Goal: Transaction & Acquisition: Purchase product/service

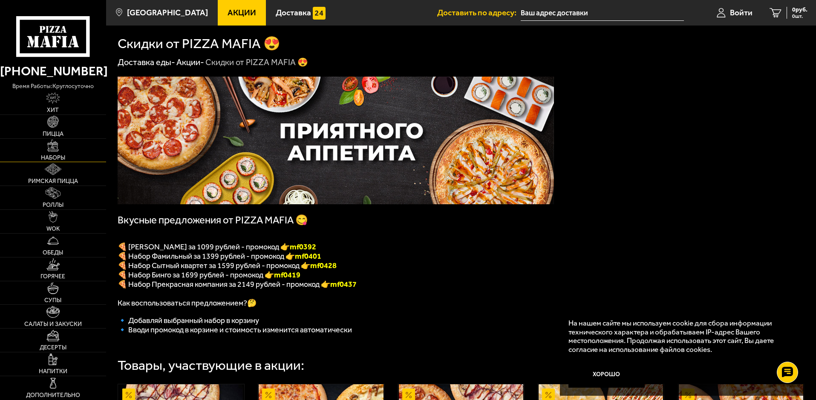
click at [66, 151] on link "Наборы" at bounding box center [53, 150] width 106 height 23
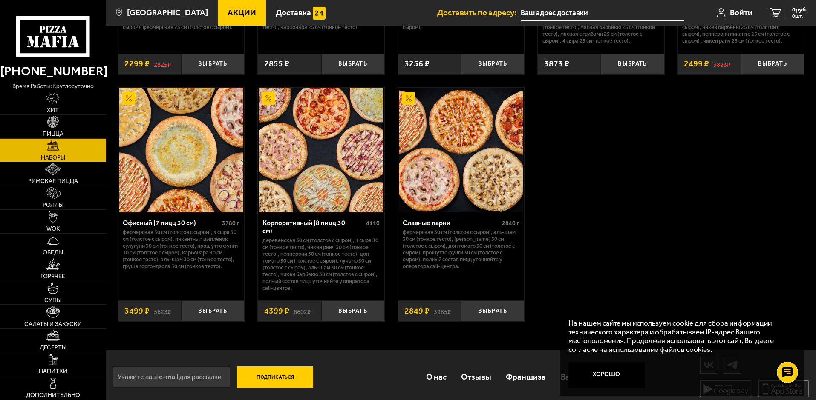
scroll to position [1305, 0]
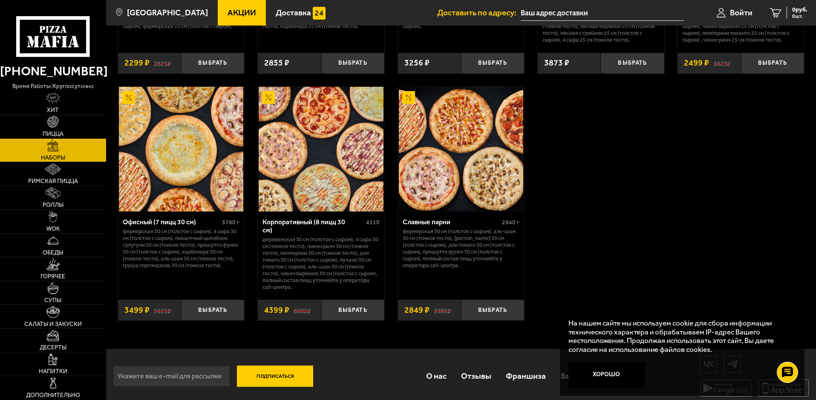
click at [303, 169] on img at bounding box center [321, 149] width 124 height 124
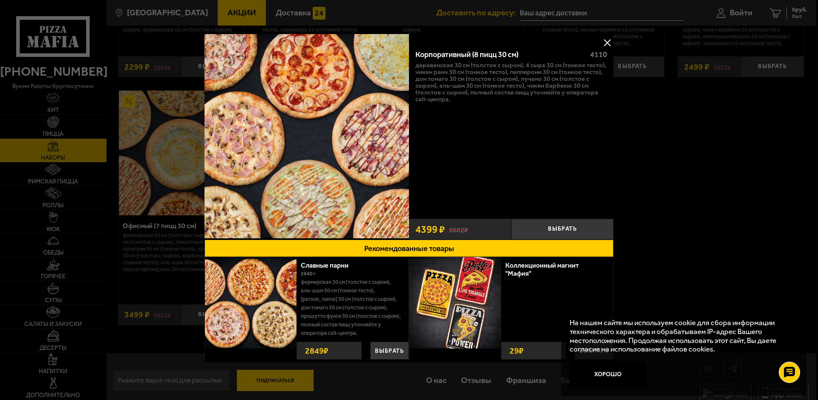
click at [605, 43] on button at bounding box center [606, 42] width 13 height 13
